Goal: Transaction & Acquisition: Download file/media

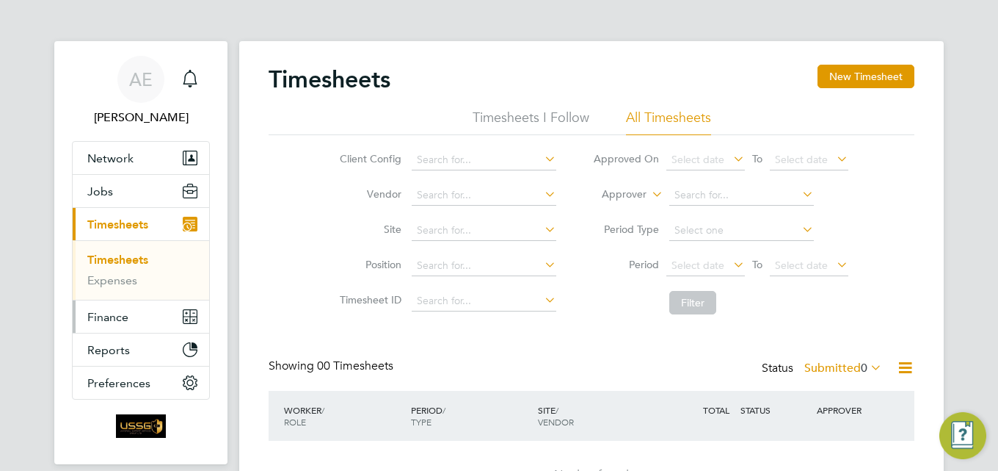
click at [104, 316] on span "Finance" at bounding box center [107, 317] width 41 height 14
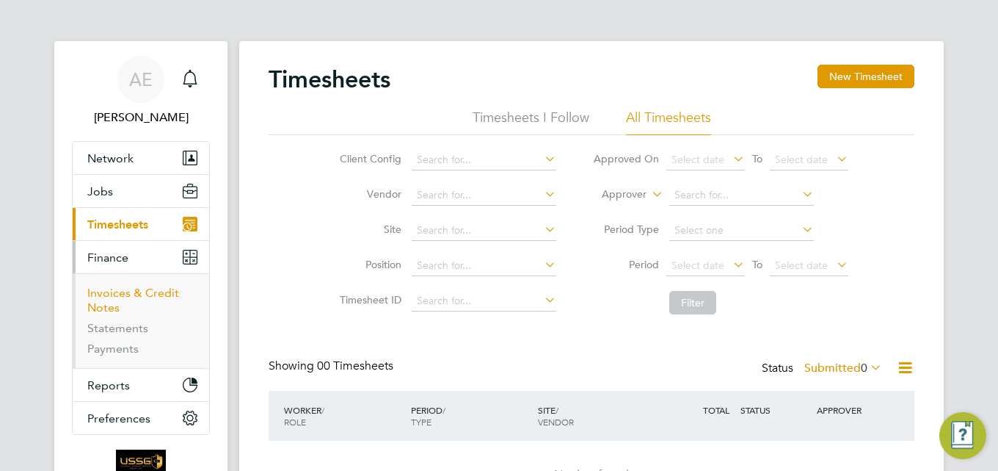
click at [162, 294] on link "Invoices & Credit Notes" at bounding box center [133, 300] width 92 height 29
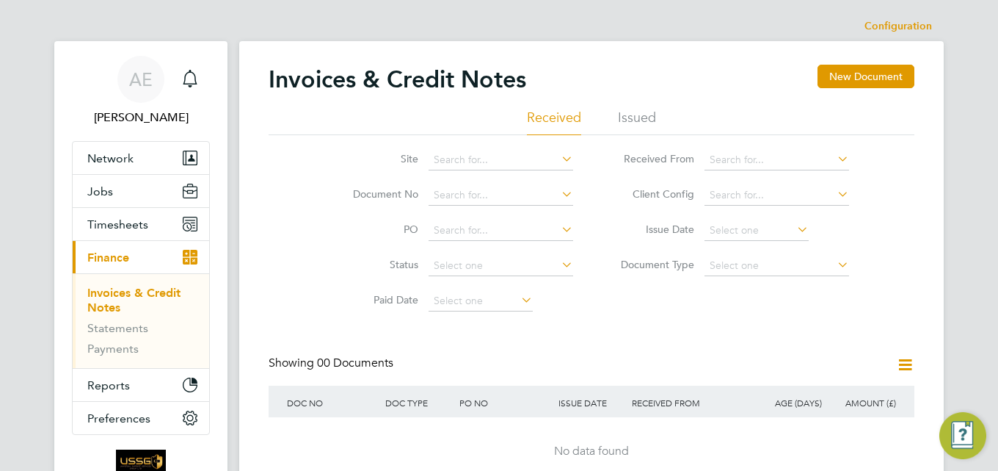
click at [639, 113] on li "Issued" at bounding box center [637, 122] width 38 height 26
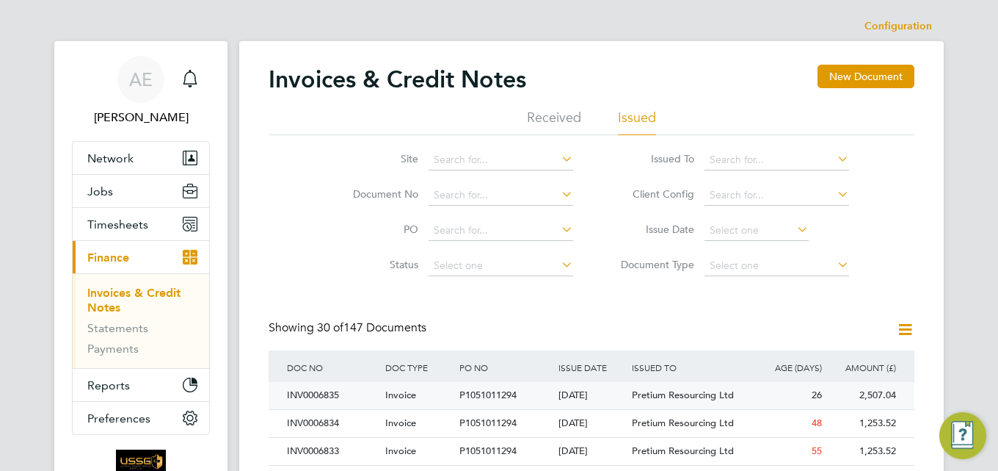
click at [405, 397] on span "Invoice" at bounding box center [400, 394] width 31 height 12
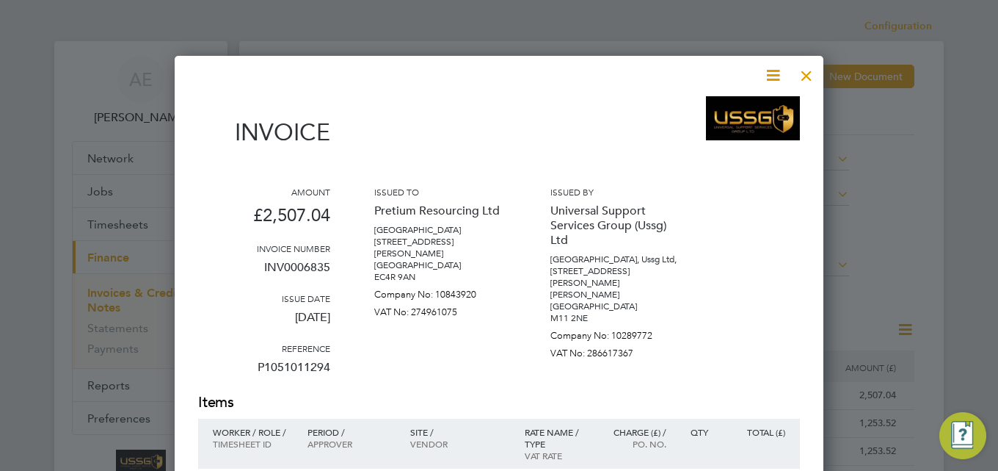
click at [774, 76] on icon at bounding box center [773, 75] width 18 height 18
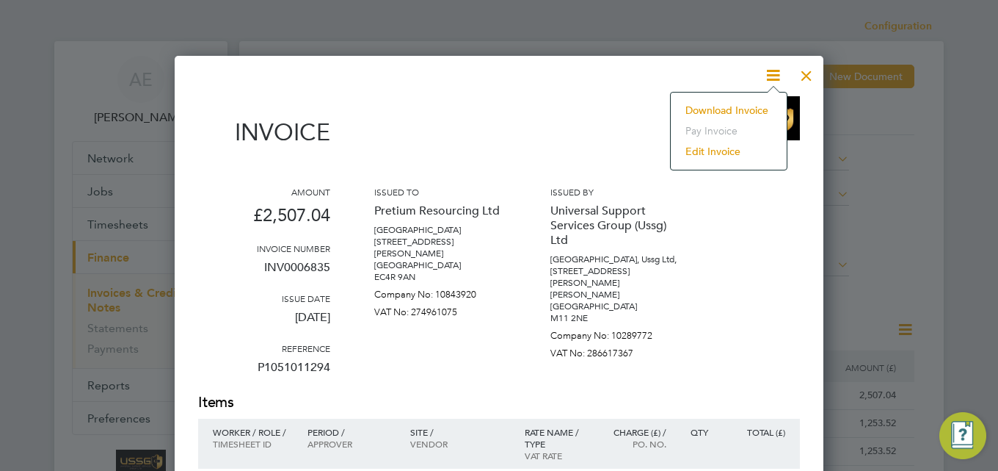
click at [743, 106] on li "Download Invoice" at bounding box center [728, 110] width 101 height 21
